Goal: Find specific page/section: Find specific page/section

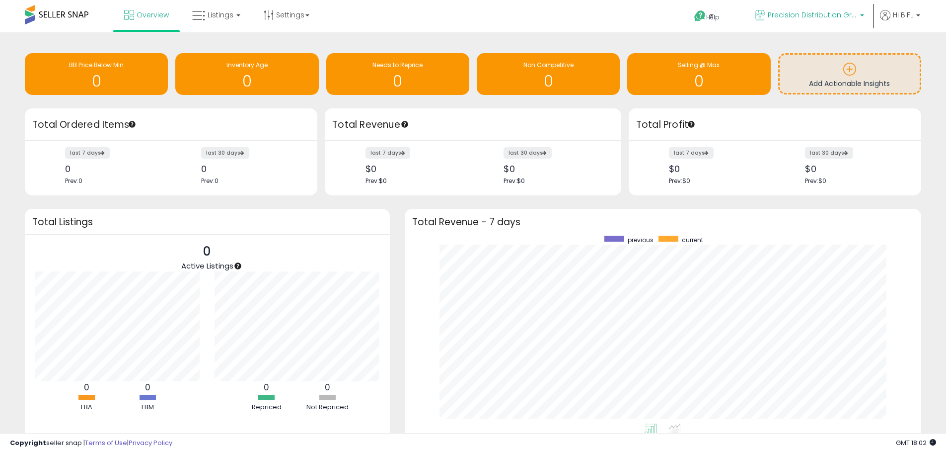
click at [802, 11] on span "Precision Distribution Group" at bounding box center [812, 15] width 89 height 10
click at [218, 20] on link "Listings" at bounding box center [216, 15] width 63 height 30
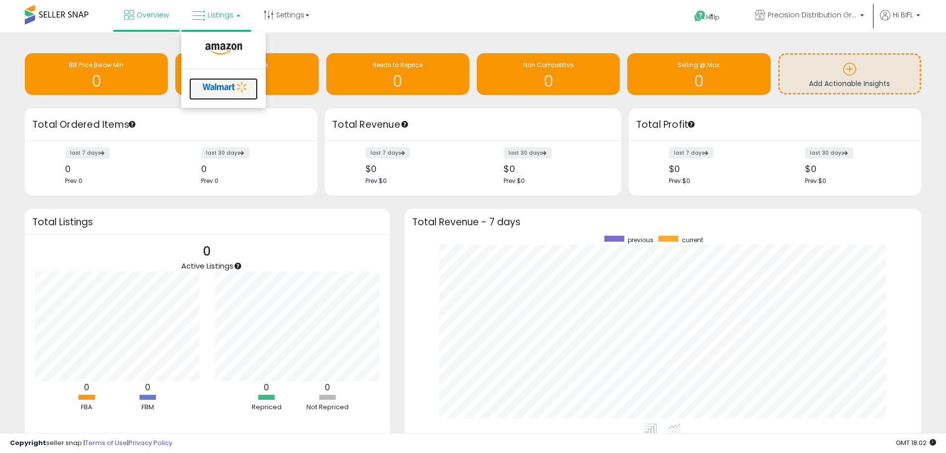
click at [213, 82] on icon at bounding box center [225, 86] width 52 height 15
